Goal: Task Accomplishment & Management: Use online tool/utility

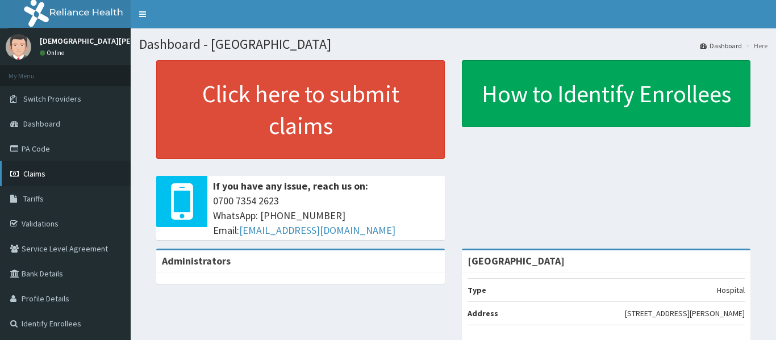
click at [27, 182] on link "Claims" at bounding box center [65, 173] width 131 height 25
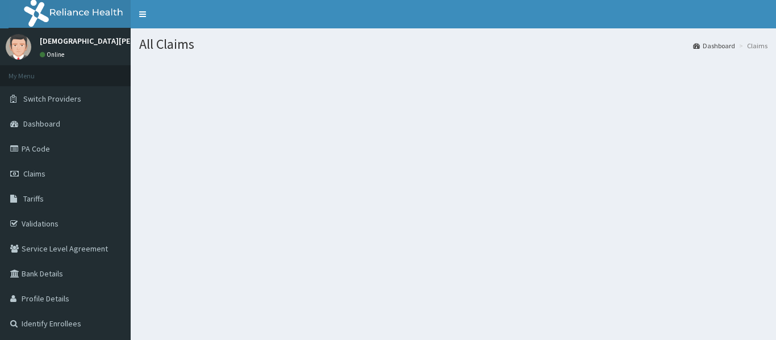
click at [155, 239] on div "All Claims Dashboard Claims" at bounding box center [454, 198] width 646 height 340
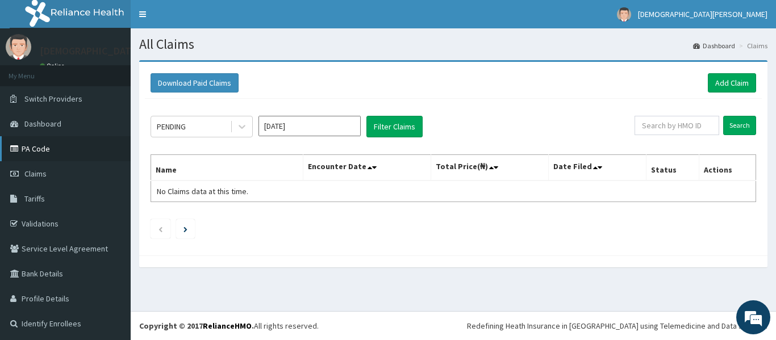
click at [41, 154] on link "PA Code" at bounding box center [65, 148] width 131 height 25
